Goal: Task Accomplishment & Management: Use online tool/utility

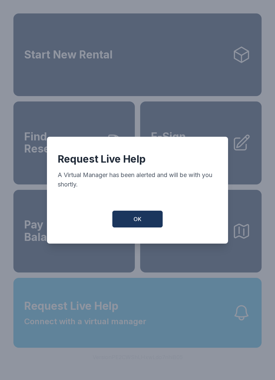
click at [143, 223] on button "OK" at bounding box center [137, 218] width 50 height 17
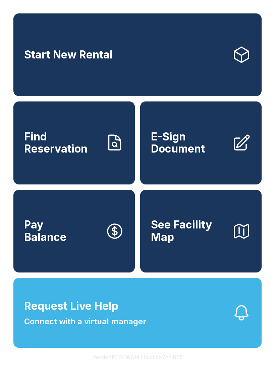
click at [70, 61] on span "Start New Rental" at bounding box center [68, 55] width 89 height 12
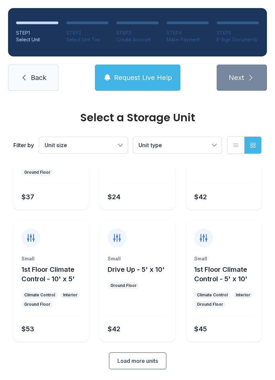
scroll to position [80, 0]
click at [155, 358] on span "Load more units" at bounding box center [137, 361] width 41 height 8
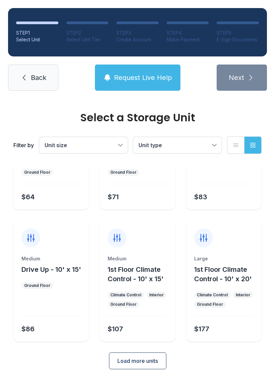
scroll to position [344, 0]
click at [43, 70] on link "Back" at bounding box center [33, 77] width 50 height 26
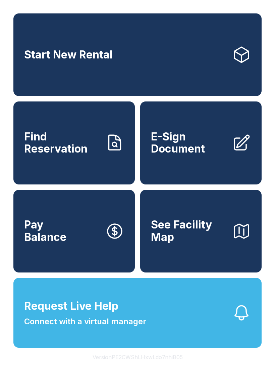
click at [185, 165] on link "E-Sign Document" at bounding box center [201, 142] width 122 height 83
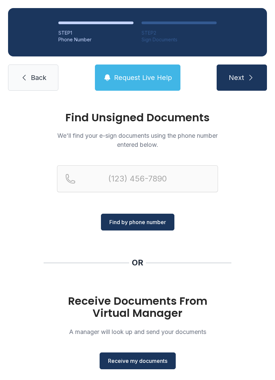
click at [138, 353] on button "Receive my documents" at bounding box center [138, 360] width 76 height 17
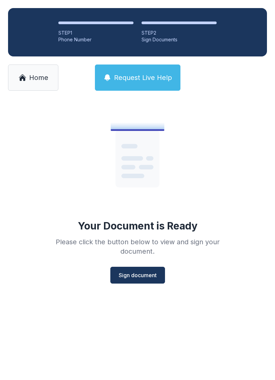
click at [144, 167] on icon at bounding box center [146, 167] width 14 height 4
click at [140, 272] on span "Sign document" at bounding box center [138, 275] width 38 height 8
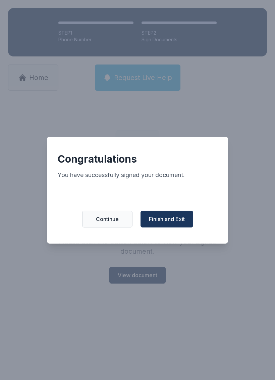
click at [171, 221] on span "Finish and Exit" at bounding box center [167, 219] width 36 height 8
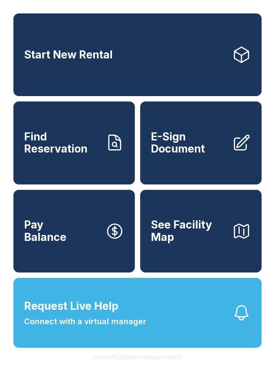
click at [199, 154] on span "E-Sign Document" at bounding box center [189, 143] width 76 height 25
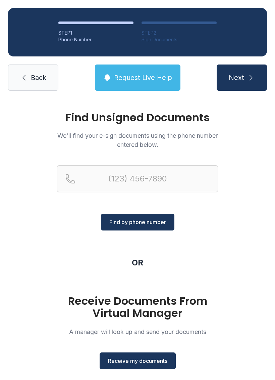
click at [146, 357] on span "Receive my documents" at bounding box center [137, 360] width 59 height 8
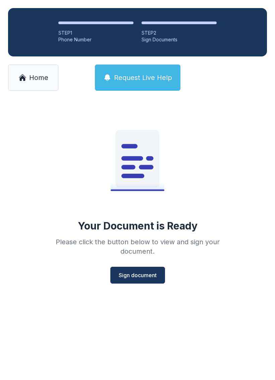
click at [139, 276] on span "Sign document" at bounding box center [138, 275] width 38 height 8
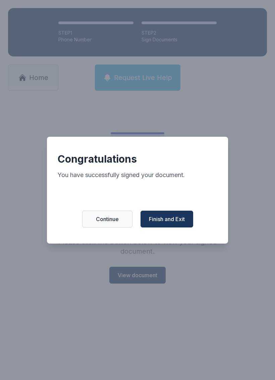
click at [171, 223] on span "Finish and Exit" at bounding box center [167, 219] width 36 height 8
